Goal: Check status: Check status

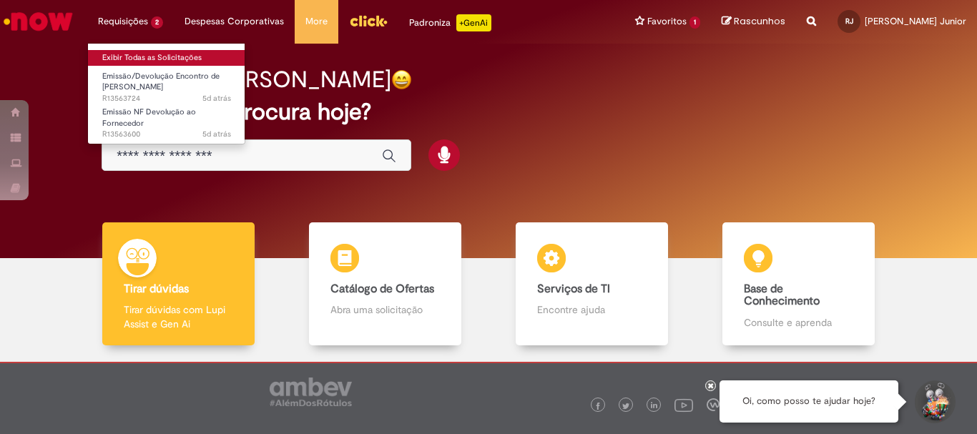
click at [141, 53] on link "Exibir Todas as Solicitações" at bounding box center [166, 58] width 157 height 16
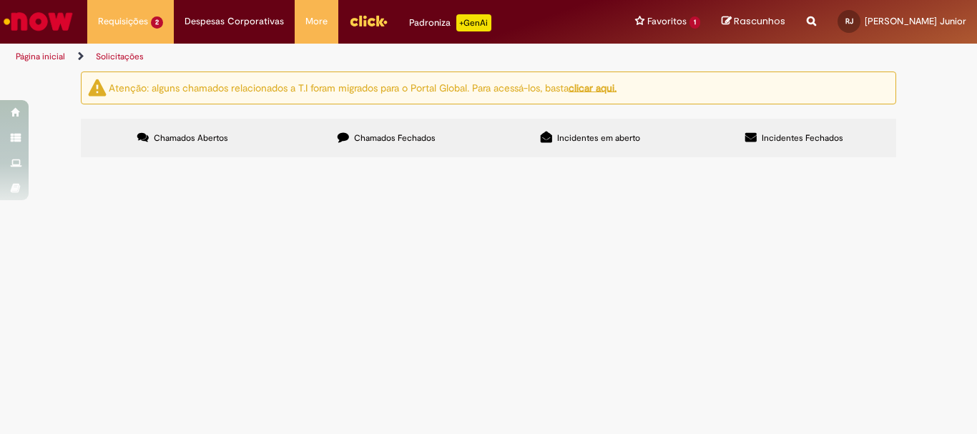
click at [0, 0] on span "Devolução da CAR 88828 para fornecedor" at bounding box center [0, 0] width 0 height 0
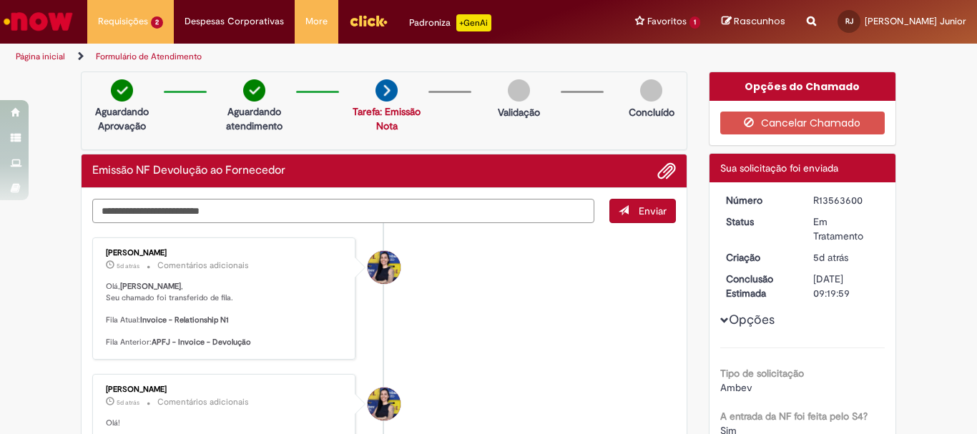
click at [297, 209] on textarea "Digite sua mensagem aqui..." at bounding box center [343, 211] width 502 height 24
type textarea "**********"
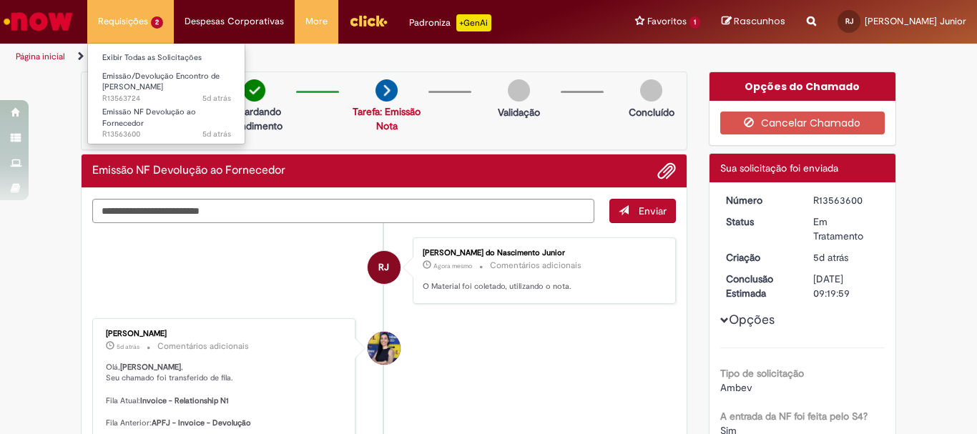
click at [108, 32] on li "Requisições 2 Exibir Todas as Solicitações Emissão/Devolução Encontro de Contas…" at bounding box center [130, 21] width 87 height 43
click at [133, 52] on link "Exibir Todas as Solicitações" at bounding box center [166, 58] width 157 height 16
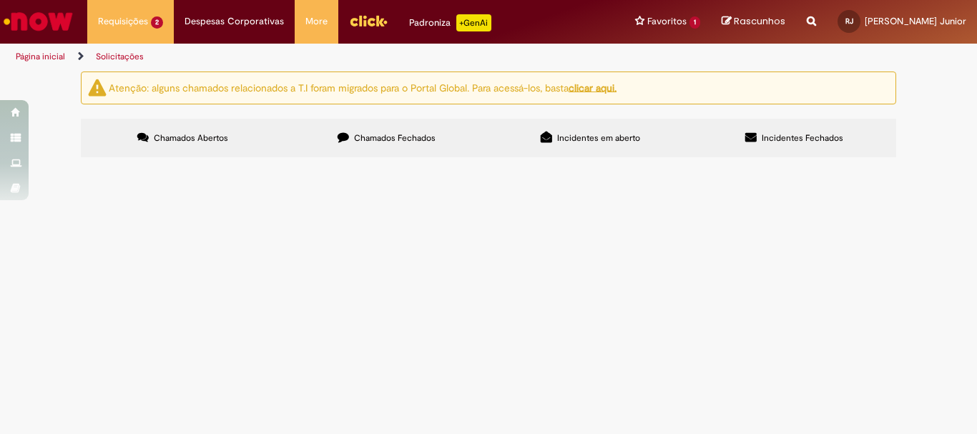
click at [0, 0] on span "Emissão/Devolução Encontro de [PERSON_NAME]" at bounding box center [0, 0] width 0 height 0
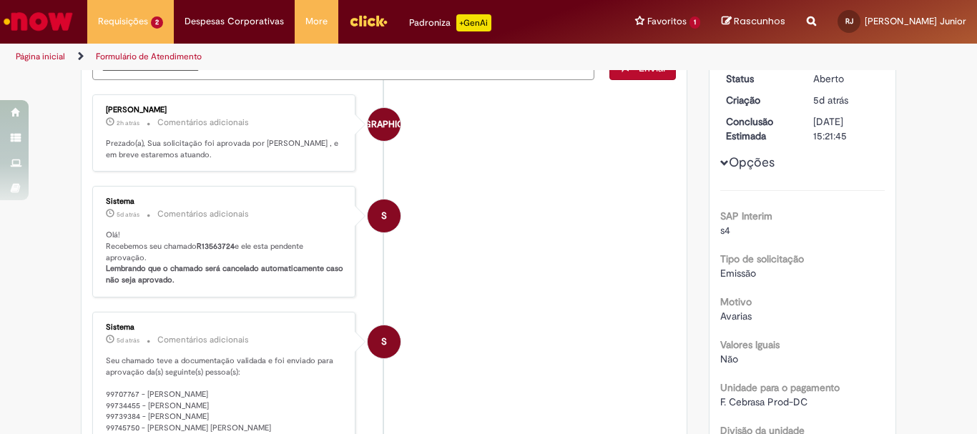
scroll to position [72, 0]
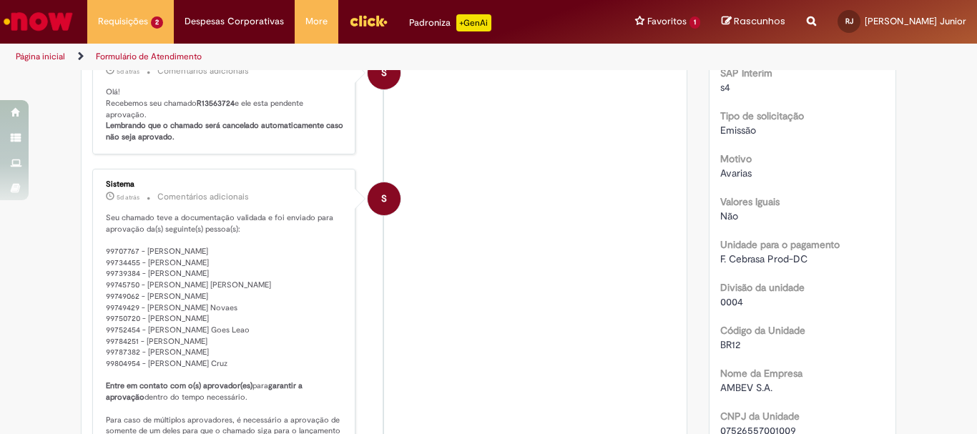
scroll to position [0, 0]
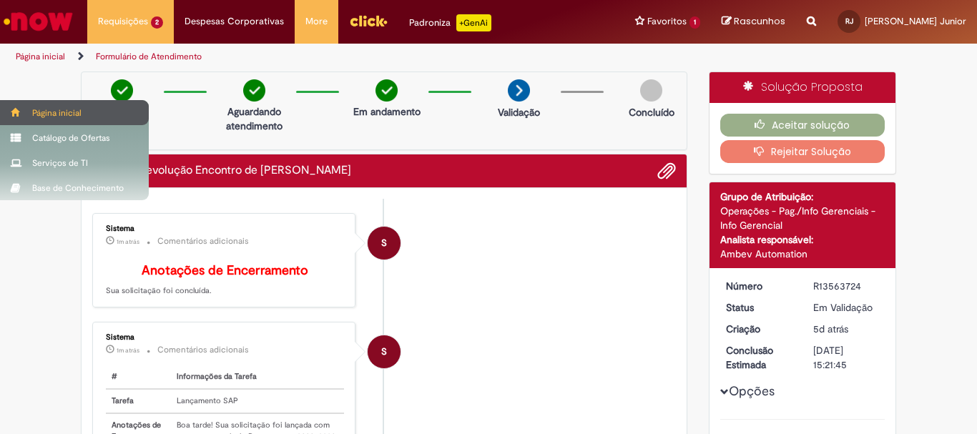
click at [17, 114] on span at bounding box center [16, 112] width 11 height 9
click at [36, 114] on div "Página inicial" at bounding box center [74, 112] width 149 height 25
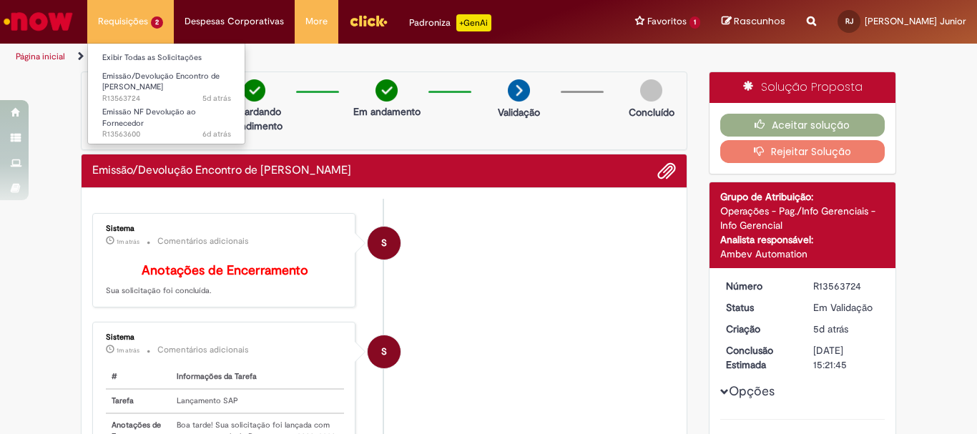
click at [141, 29] on li "Requisições 2 Exibir Todas as Solicitações Emissão/Devolução Encontro de Contas…" at bounding box center [130, 21] width 87 height 43
click at [144, 56] on link "Exibir Todas as Solicitações" at bounding box center [166, 58] width 157 height 16
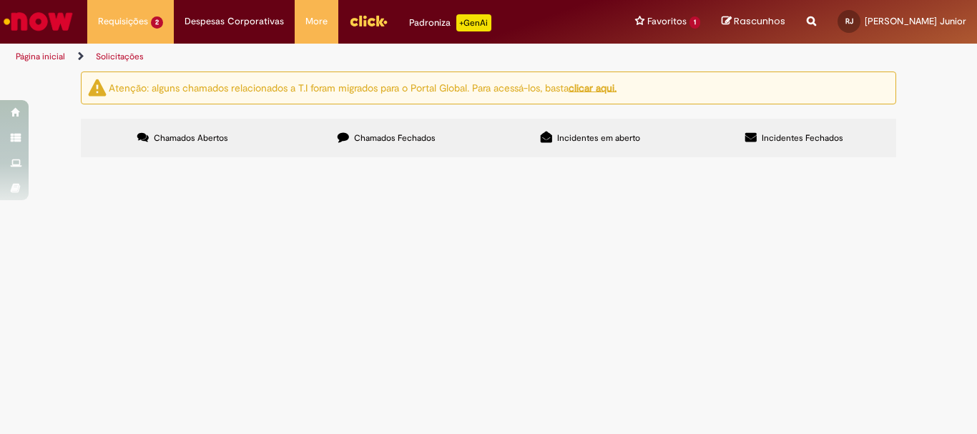
click at [0, 0] on span "Emissão/Devolução Encontro de [PERSON_NAME]" at bounding box center [0, 0] width 0 height 0
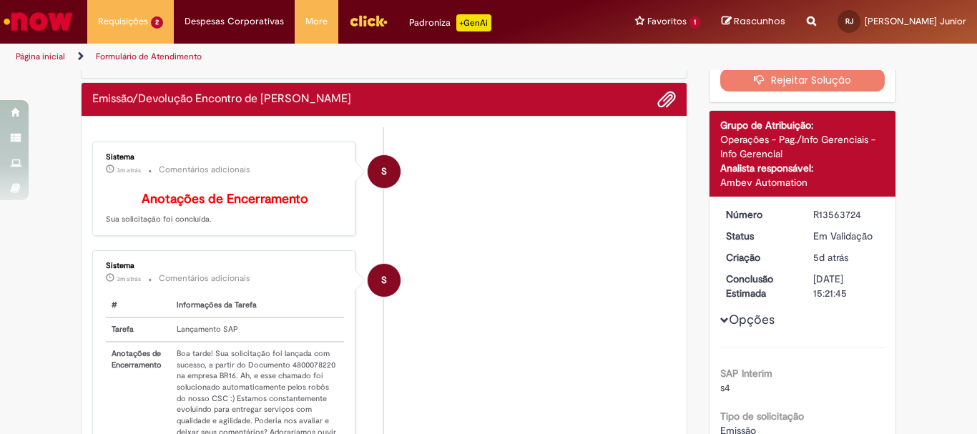
scroll to position [286, 0]
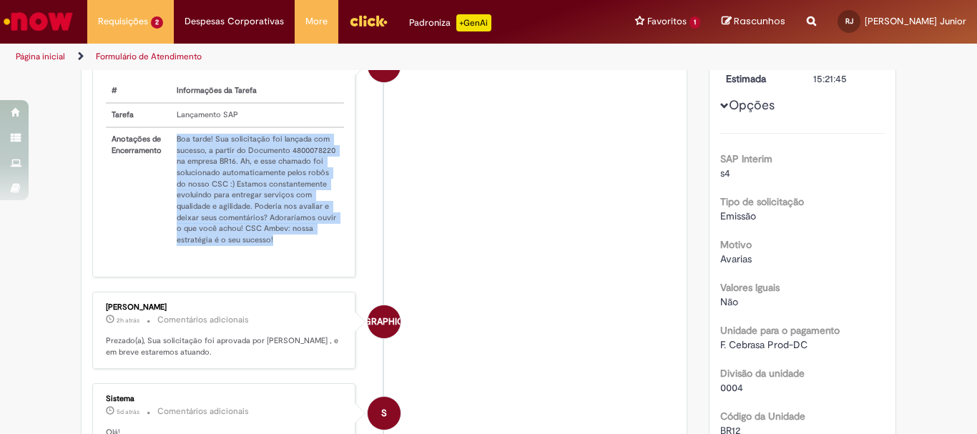
drag, startPoint x: 169, startPoint y: 149, endPoint x: 316, endPoint y: 257, distance: 182.6
click at [316, 252] on td "Boa tarde! Sua solicitação foi lançada com sucesso, a partir do Documento 48000…" at bounding box center [257, 189] width 173 height 124
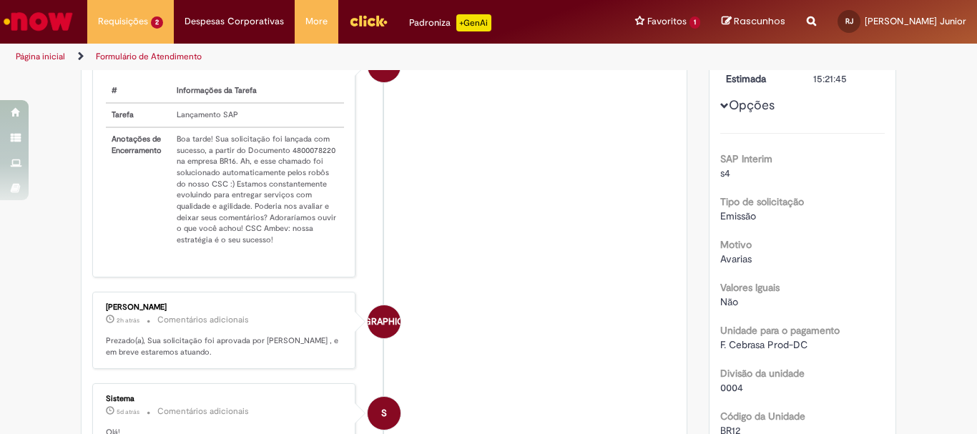
click at [469, 248] on li "S Sistema 3m atrás 3 minutos atrás Comentários adicionais # Informações da Tare…" at bounding box center [383, 157] width 583 height 242
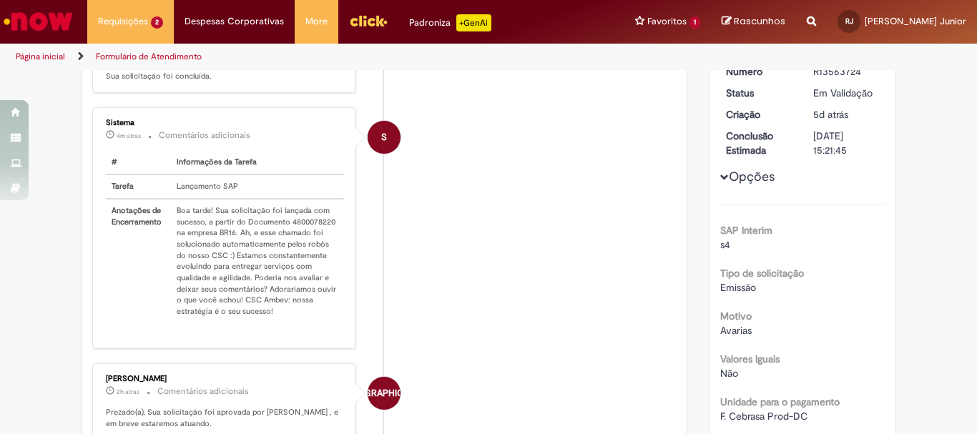
click at [578, 194] on li "S Sistema 4m atrás 4 minutos atrás Comentários adicionais # Informações da Tare…" at bounding box center [383, 228] width 583 height 242
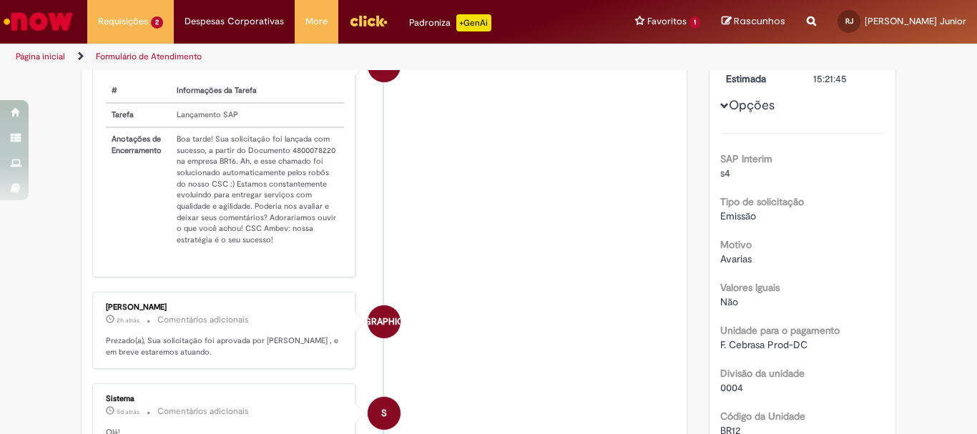
drag, startPoint x: 646, startPoint y: 241, endPoint x: 625, endPoint y: 160, distance: 83.4
click at [646, 241] on li "S Sistema 4m atrás 4 minutos atrás Comentários adicionais # Informações da Tare…" at bounding box center [383, 157] width 583 height 242
click at [532, 166] on li "S Sistema 8m atrás 8 minutos atrás Comentários adicionais # Informações da Tare…" at bounding box center [383, 157] width 583 height 242
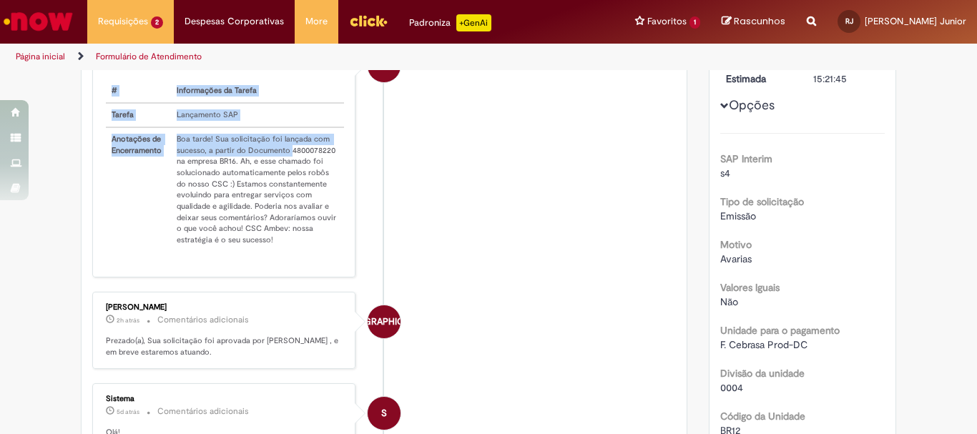
drag, startPoint x: 285, startPoint y: 159, endPoint x: 340, endPoint y: 159, distance: 55.1
click at [340, 159] on div "Sistema 9m atrás 9 minutos atrás Comentários adicionais # Informações da Tarefa…" at bounding box center [224, 156] width 255 height 233
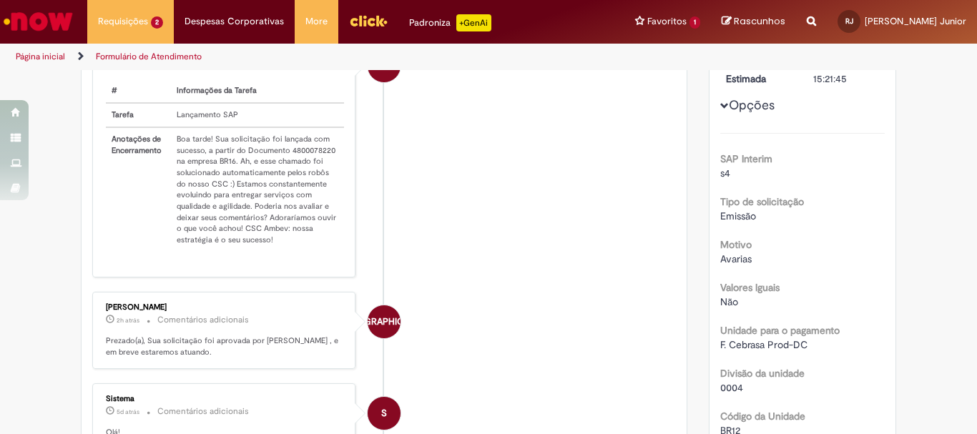
click at [431, 191] on li "S Sistema 9m atrás 9 minutos atrás Comentários adicionais # Informações da Tare…" at bounding box center [383, 157] width 583 height 242
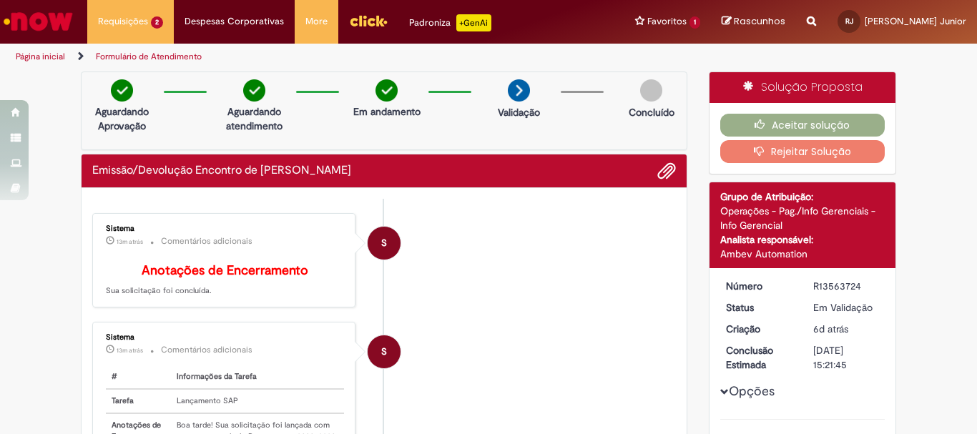
scroll to position [72, 0]
